Goal: Task Accomplishment & Management: Manage account settings

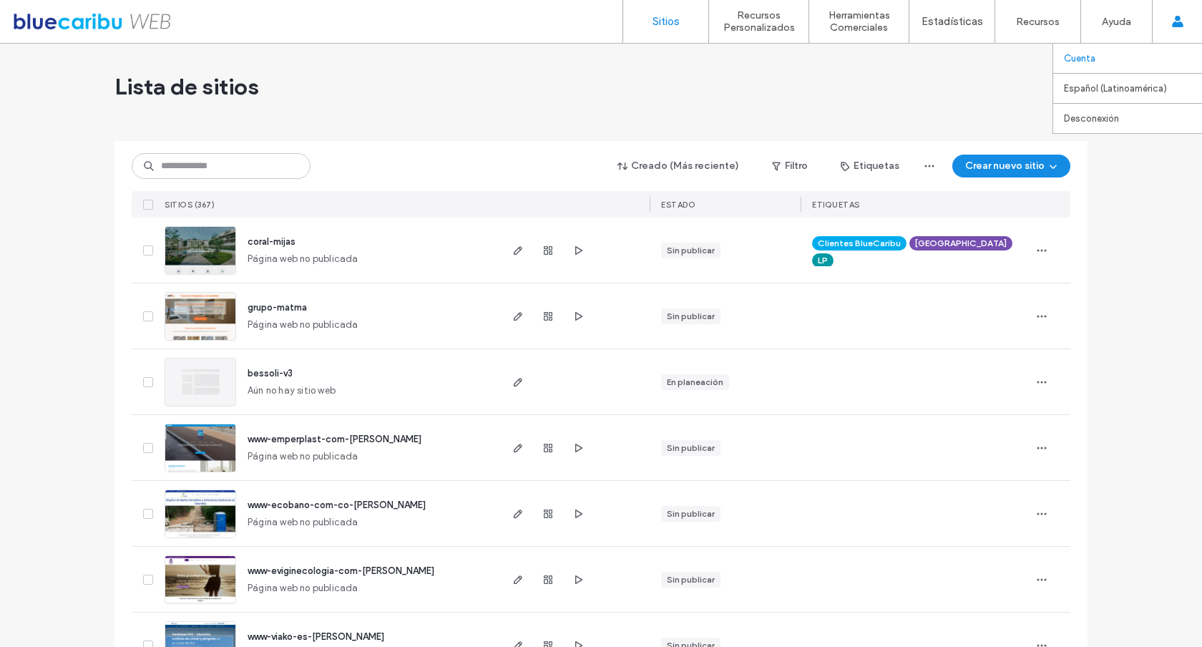
click at [1123, 66] on link "Cuenta" at bounding box center [1133, 58] width 138 height 29
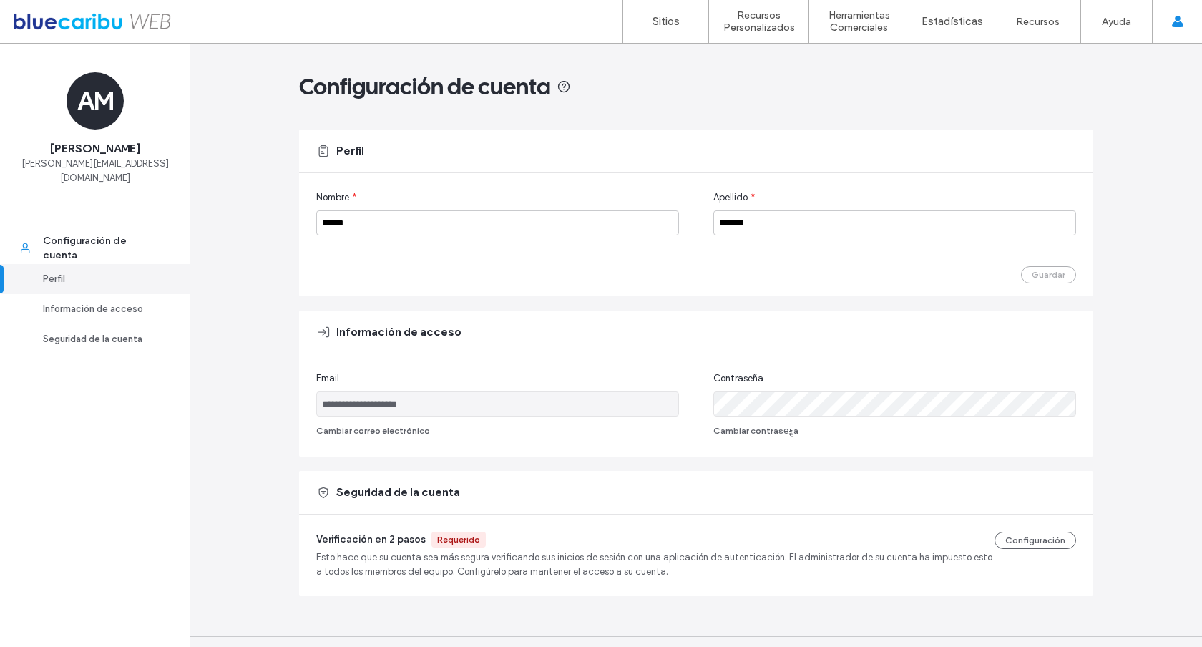
scroll to position [31, 0]
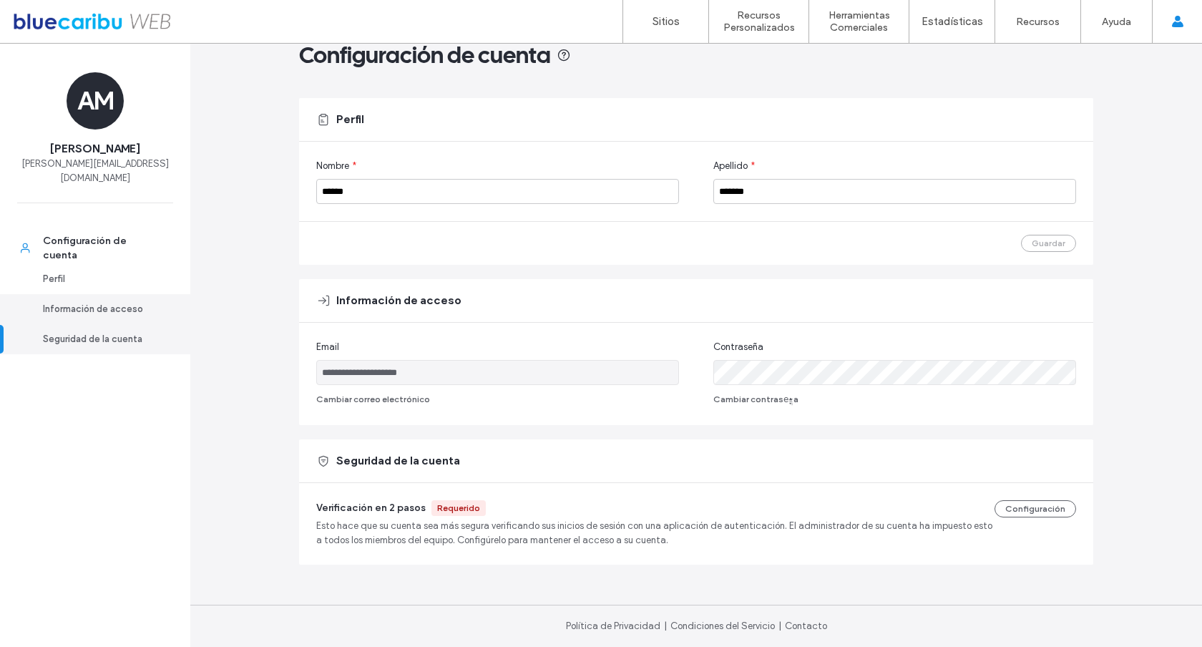
click at [134, 294] on link "Información de acceso" at bounding box center [95, 309] width 190 height 30
click at [122, 272] on div "Perfil" at bounding box center [101, 279] width 117 height 14
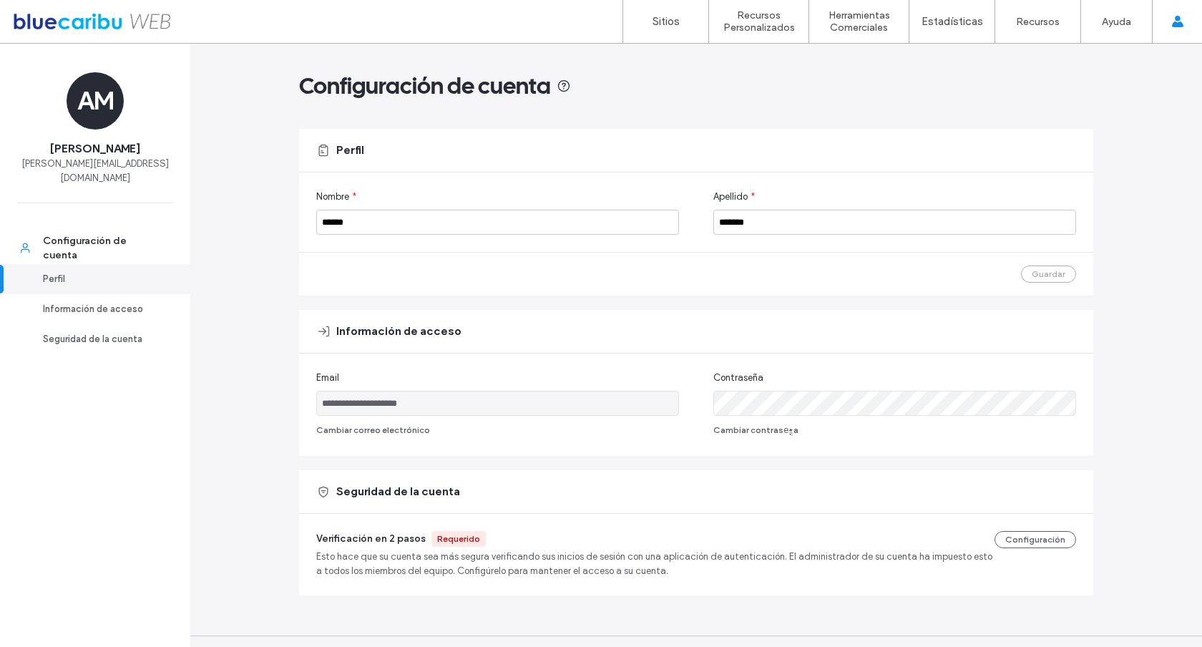
scroll to position [0, 0]
click at [94, 234] on div "Configuración de cuenta" at bounding box center [101, 248] width 117 height 29
click at [64, 10] on div at bounding box center [92, 21] width 162 height 23
